Goal: Task Accomplishment & Management: Manage account settings

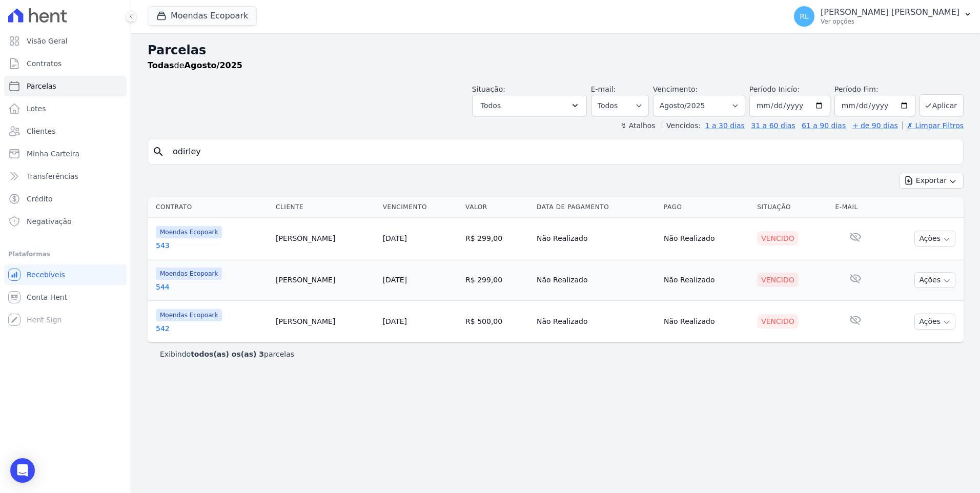
select select
click at [52, 81] on span "Parcelas" at bounding box center [42, 86] width 30 height 10
select select
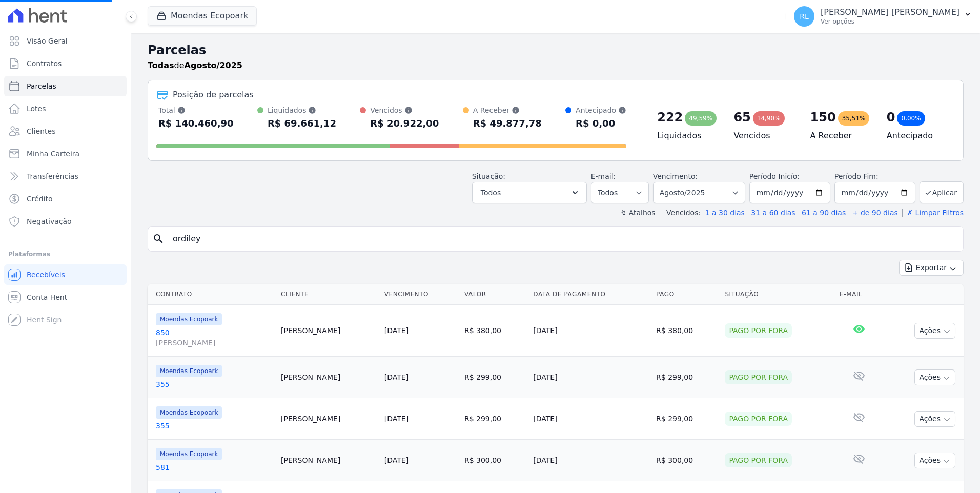
select select
click at [51, 154] on span "Minha Carteira" at bounding box center [53, 154] width 53 height 10
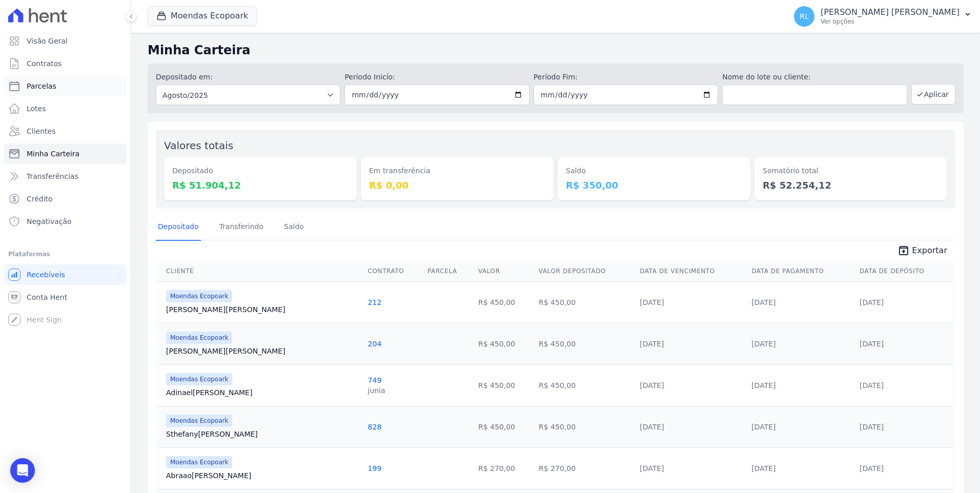
click at [53, 83] on link "Parcelas" at bounding box center [65, 86] width 122 height 20
select select
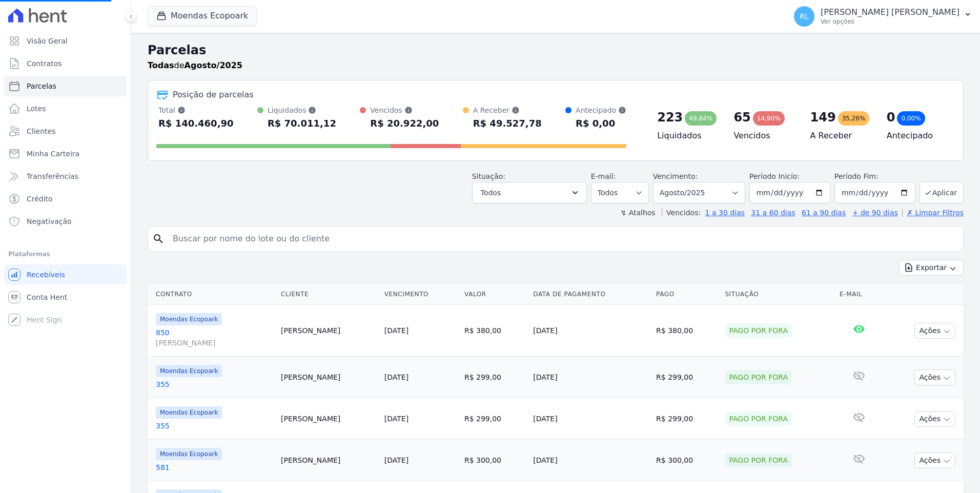
click at [195, 243] on input "search" at bounding box center [563, 239] width 792 height 20
type input "odirley"
select select
click at [207, 240] on input "search" at bounding box center [563, 239] width 792 height 20
type input "odirley"
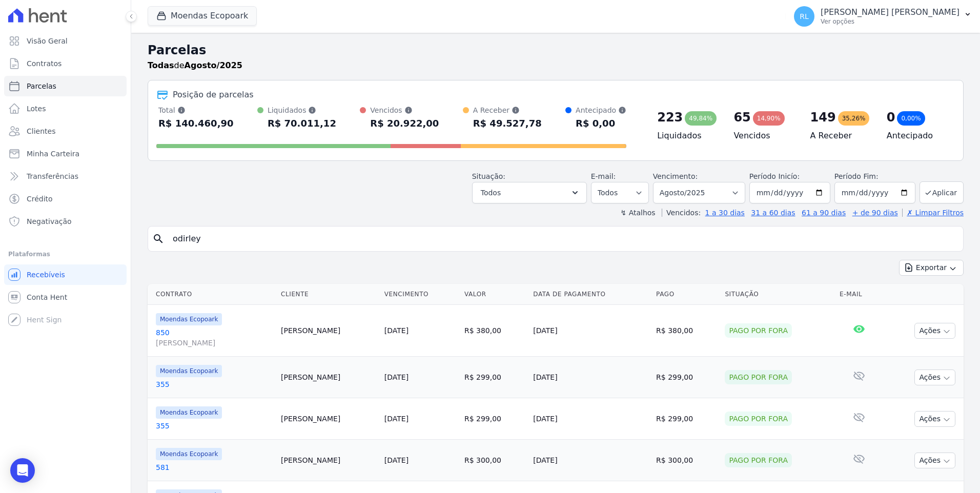
select select
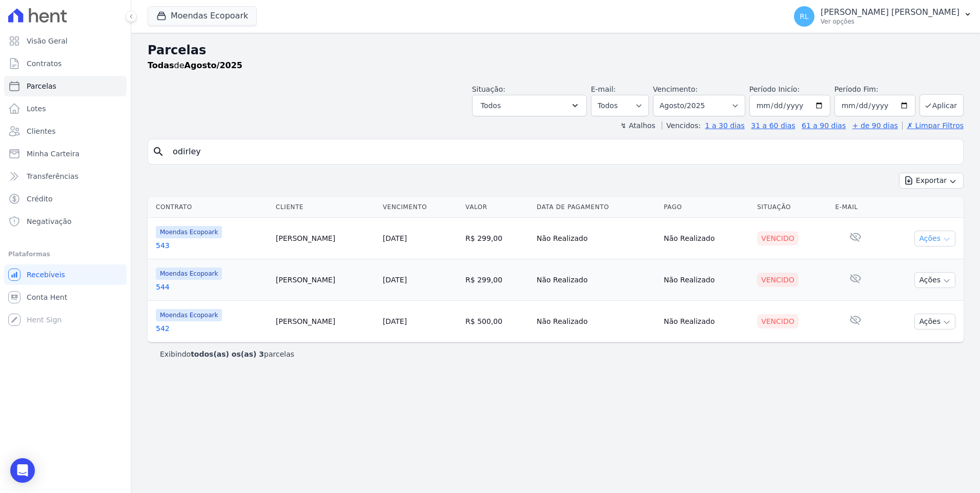
click at [932, 240] on button "Ações" at bounding box center [934, 239] width 41 height 16
click at [903, 319] on link "Liquidação Manual" at bounding box center [930, 319] width 98 height 19
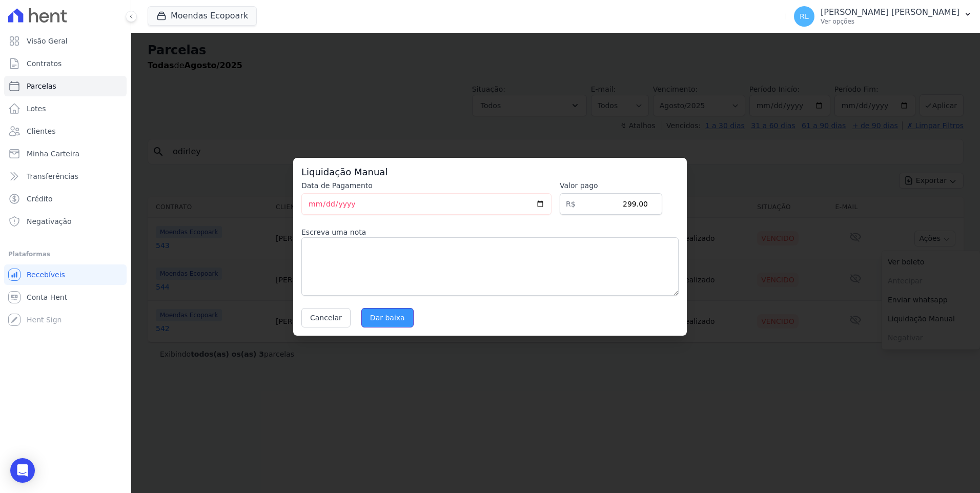
click at [391, 322] on input "Dar baixa" at bounding box center [387, 317] width 52 height 19
select select
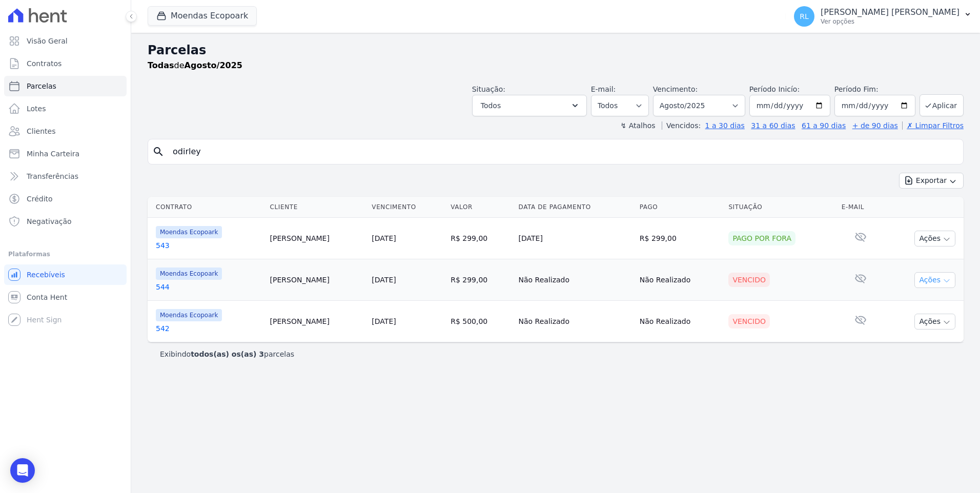
click at [943, 283] on icon "button" at bounding box center [946, 281] width 8 height 8
click at [896, 359] on link "Liquidação Manual" at bounding box center [930, 360] width 98 height 19
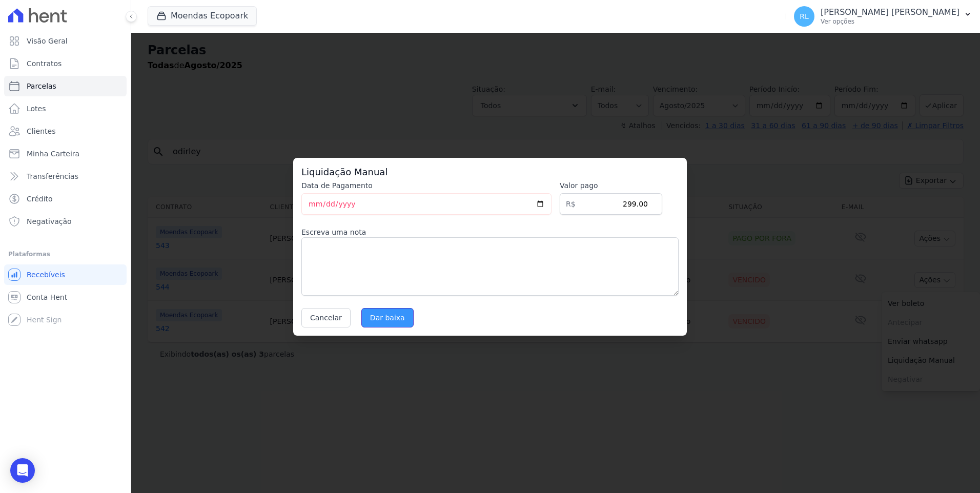
click at [382, 317] on input "Dar baixa" at bounding box center [387, 317] width 52 height 19
select select
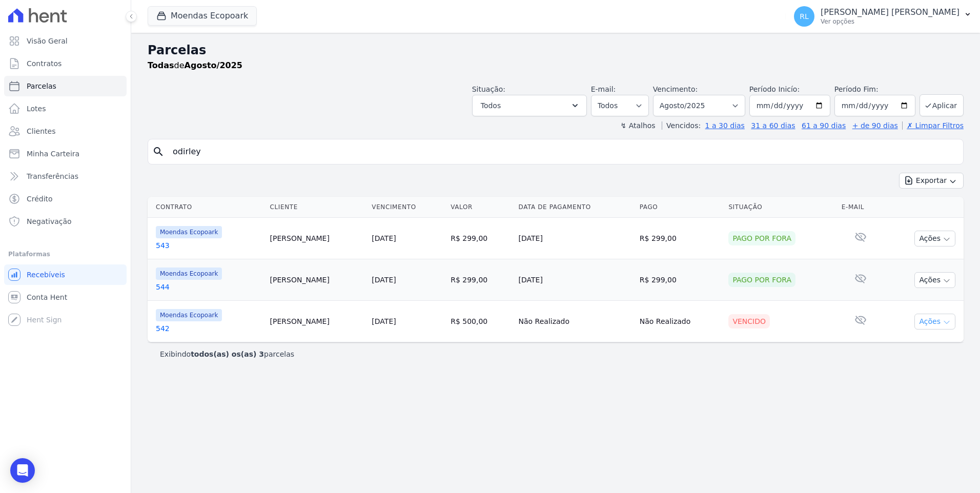
click at [940, 318] on button "Ações" at bounding box center [934, 322] width 41 height 16
click at [916, 399] on link "Liquidação Manual" at bounding box center [930, 402] width 98 height 19
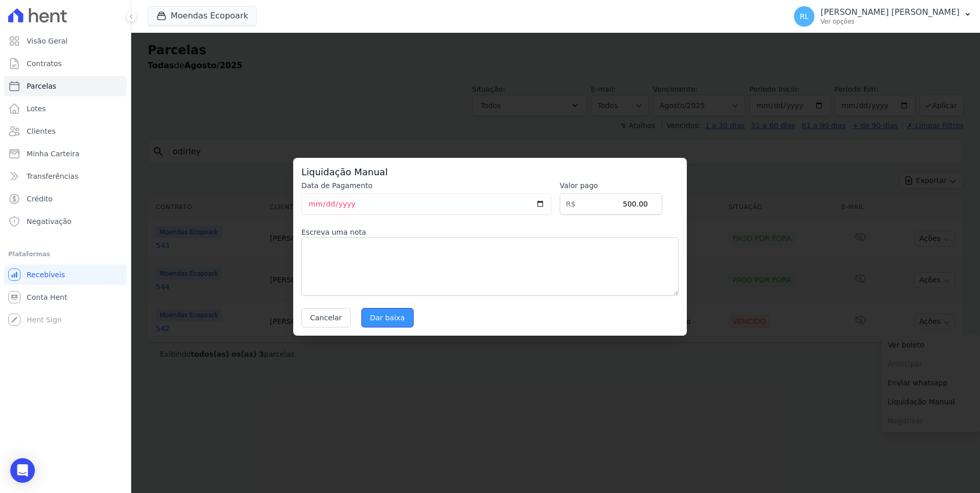
click at [394, 316] on input "Dar baixa" at bounding box center [387, 317] width 52 height 19
select select
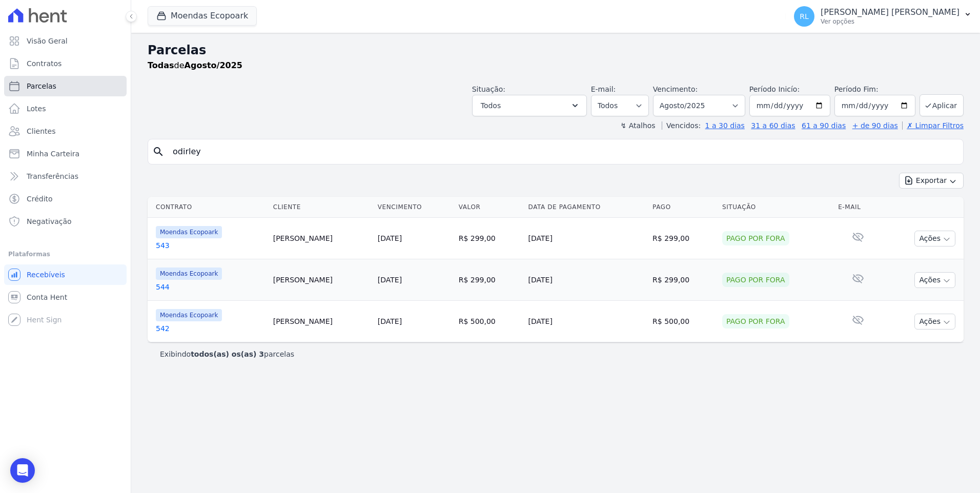
click at [50, 87] on span "Parcelas" at bounding box center [42, 86] width 30 height 10
select select
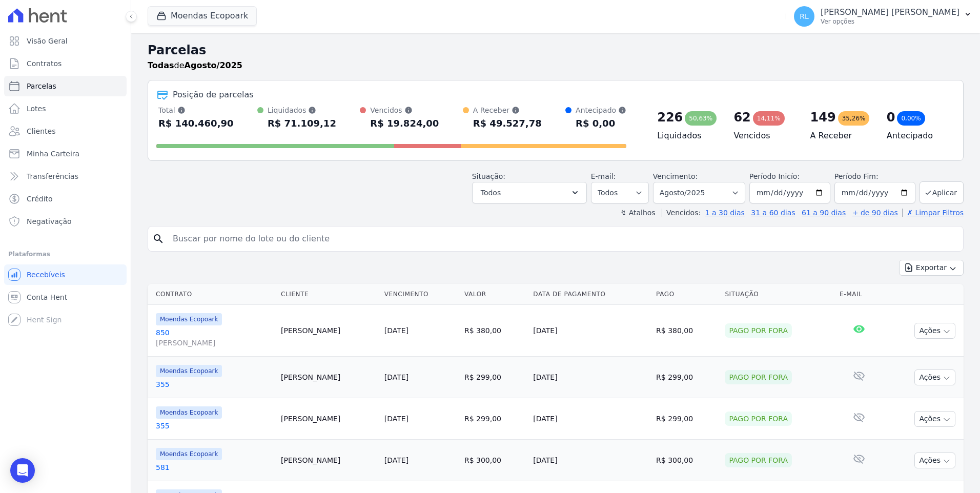
click at [180, 243] on input "search" at bounding box center [563, 239] width 792 height 20
type input "[PERSON_NAME]"
select select
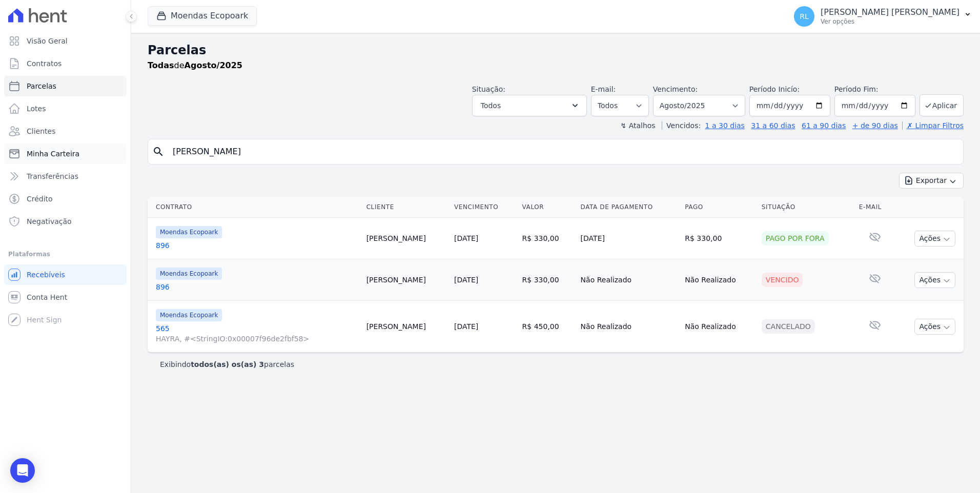
click at [73, 154] on span "Minha Carteira" at bounding box center [53, 154] width 53 height 10
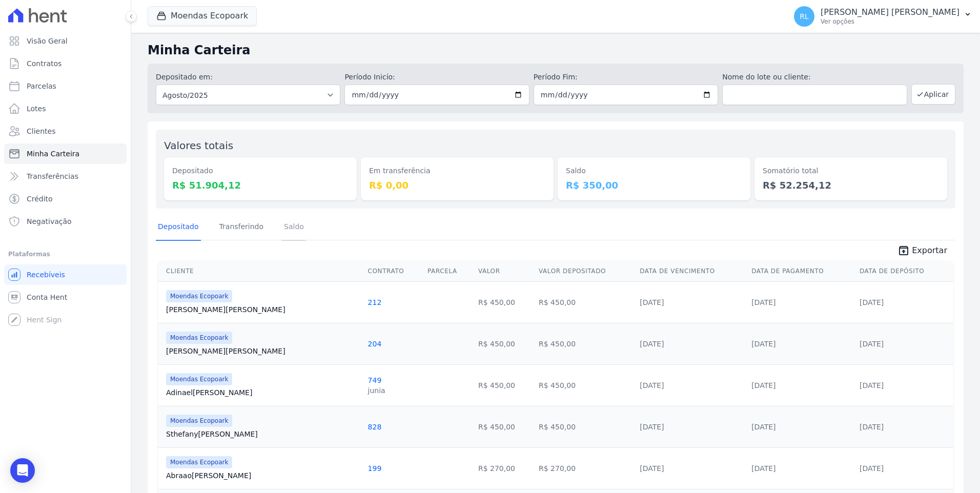
click at [284, 226] on link "Saldo" at bounding box center [294, 227] width 24 height 27
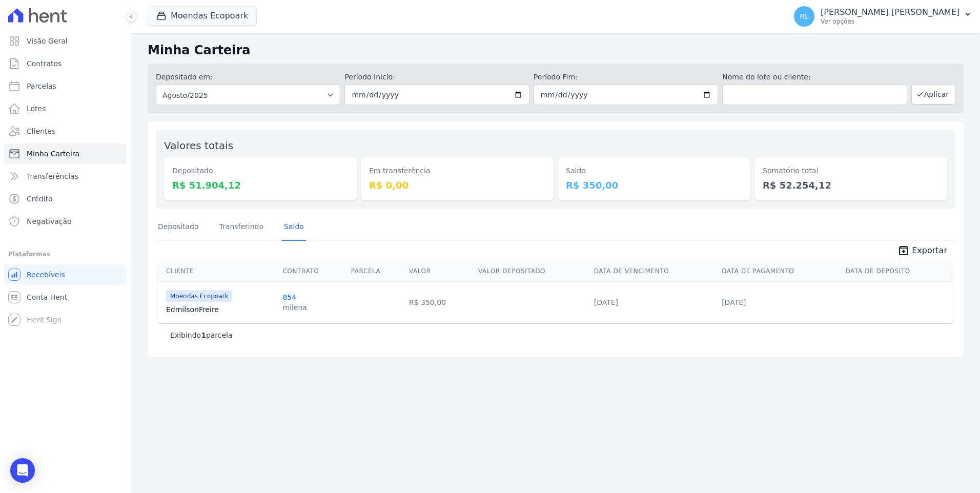
click at [66, 75] on ul "Visão Geral Contratos [GEOGRAPHIC_DATA] Lotes Clientes Minha Carteira Transferê…" at bounding box center [65, 131] width 122 height 201
click at [66, 80] on link "Parcelas" at bounding box center [65, 86] width 122 height 20
select select
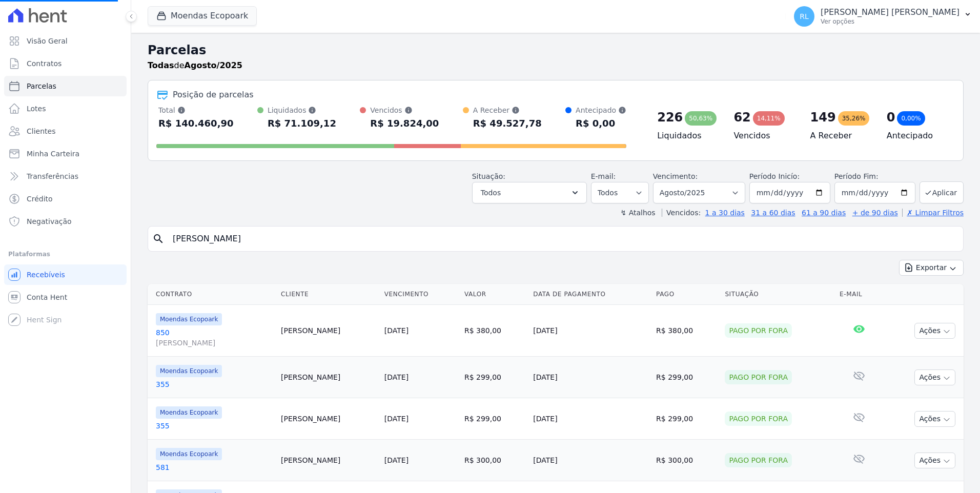
select select
click at [208, 240] on input "search" at bounding box center [563, 239] width 792 height 20
type input "620"
select select
